Goal: Find contact information: Find contact information

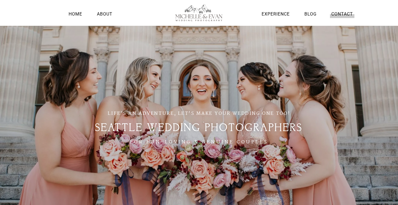
click at [339, 14] on link "Contact" at bounding box center [342, 13] width 24 height 7
